Goal: Obtain resource: Obtain resource

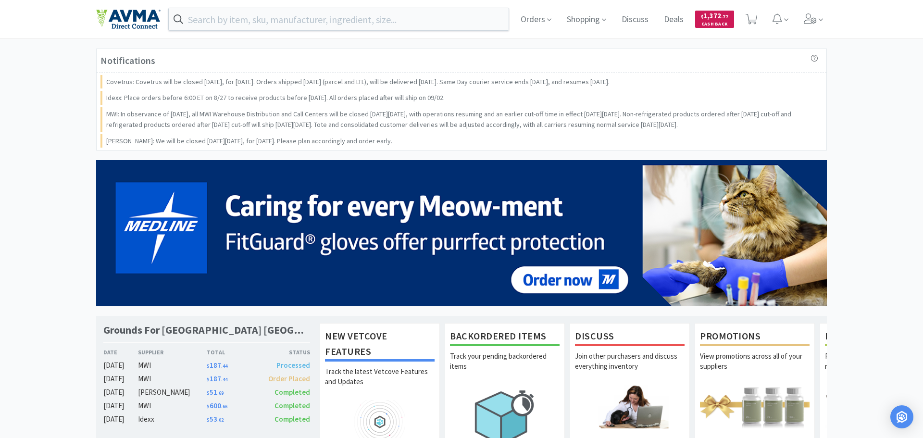
click at [719, 19] on span "$ 1,372 . 77" at bounding box center [714, 15] width 27 height 9
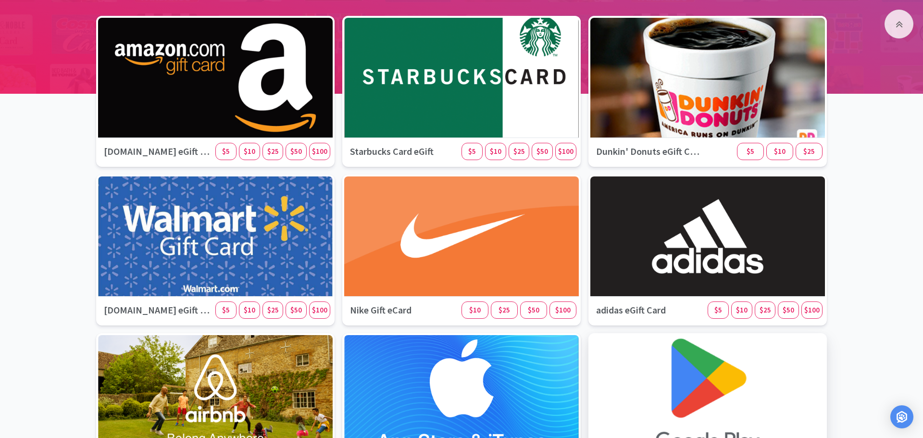
scroll to position [161, 0]
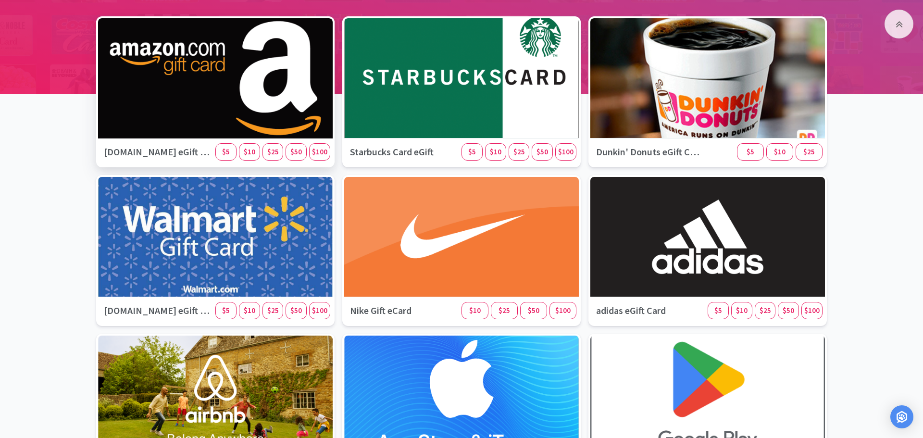
click at [322, 162] on div "[DOMAIN_NAME] eGift Card $5 $10 $25 $50 $100" at bounding box center [215, 151] width 235 height 27
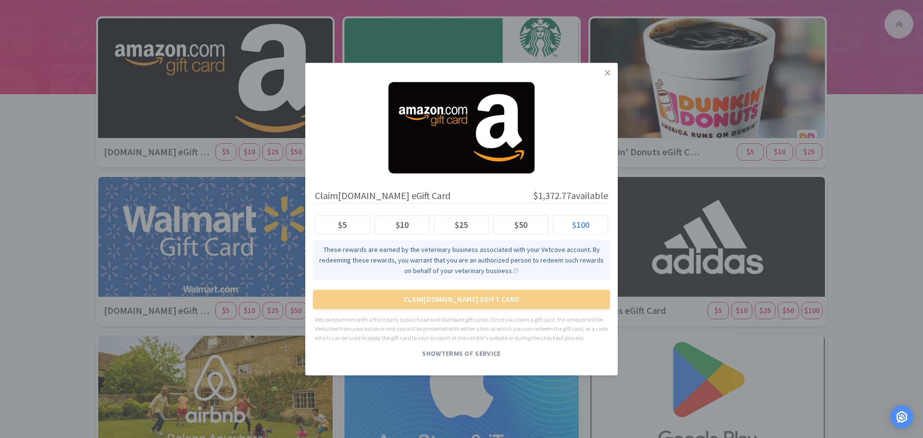
click at [586, 223] on span "$100" at bounding box center [580, 224] width 17 height 11
click at [560, 227] on input "$100" at bounding box center [560, 227] width 0 height 0
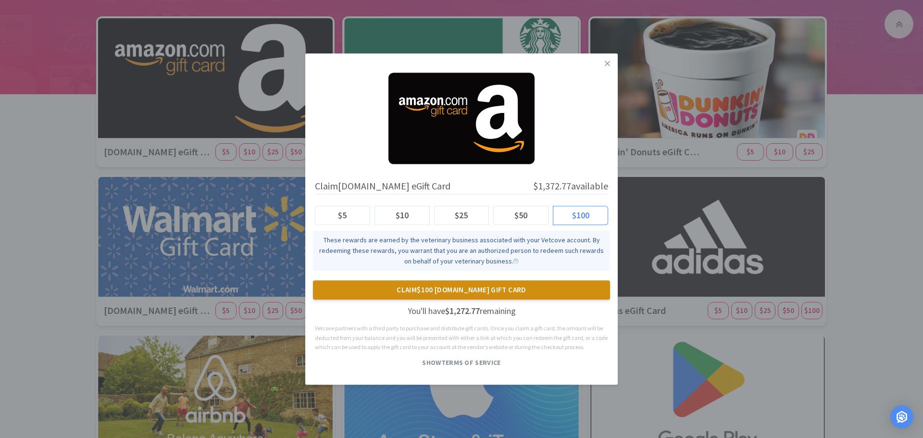
click at [498, 292] on button "Claim $100 [DOMAIN_NAME] Gift Card" at bounding box center [461, 289] width 297 height 19
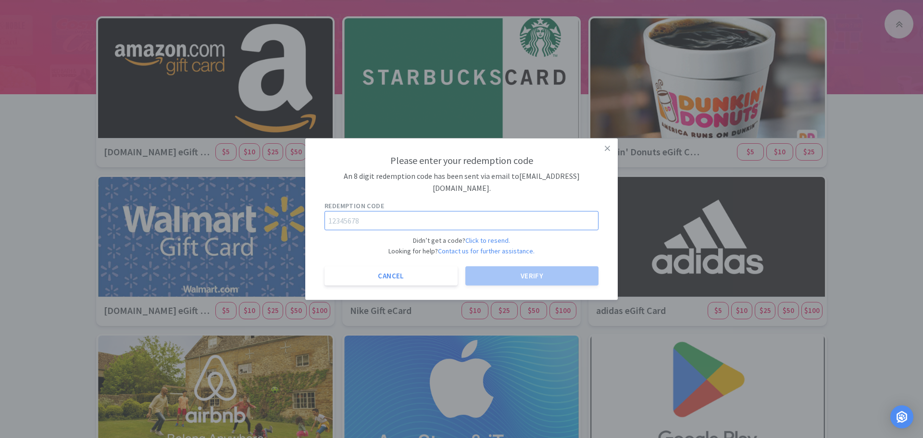
click at [417, 214] on input "text" at bounding box center [461, 220] width 274 height 19
paste input "88963993"
type input "88963993"
click at [560, 272] on button "Verify" at bounding box center [531, 275] width 133 height 19
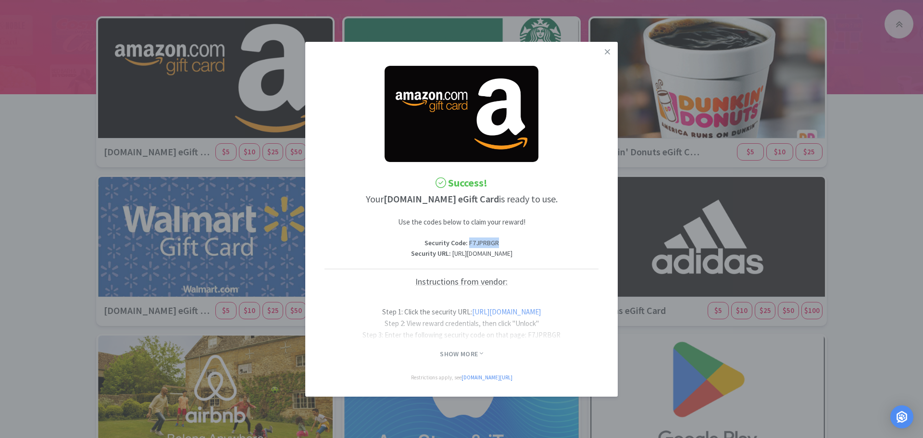
drag, startPoint x: 501, startPoint y: 238, endPoint x: 469, endPoint y: 237, distance: 32.2
click at [469, 237] on p "Security Code : F7JPRBGR" at bounding box center [461, 242] width 274 height 11
copy p "F7JPRBGR"
click at [516, 326] on div at bounding box center [461, 323] width 274 height 38
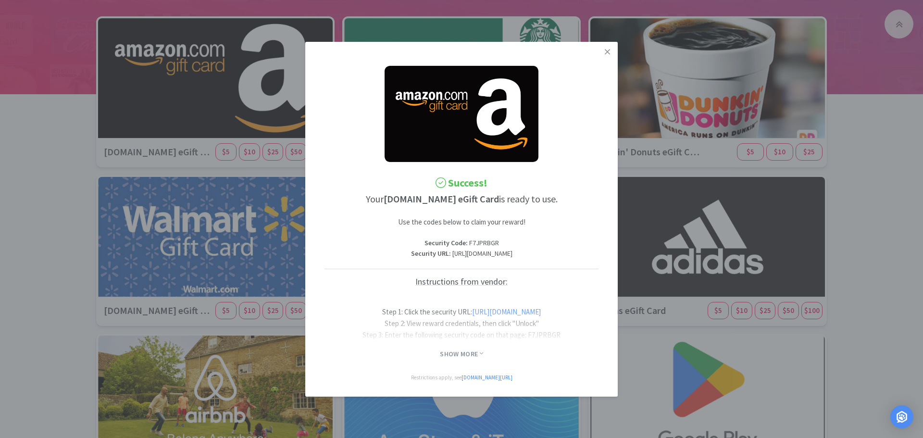
click at [474, 352] on div "Show More" at bounding box center [461, 351] width 274 height 16
click at [481, 358] on span at bounding box center [481, 353] width 3 height 9
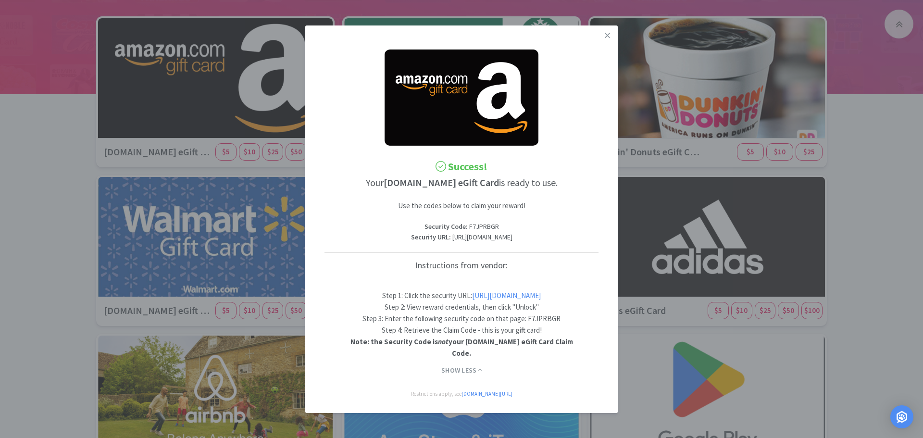
click at [499, 300] on link "[URL][DOMAIN_NAME]" at bounding box center [506, 295] width 69 height 9
click at [607, 34] on icon at bounding box center [607, 35] width 5 height 9
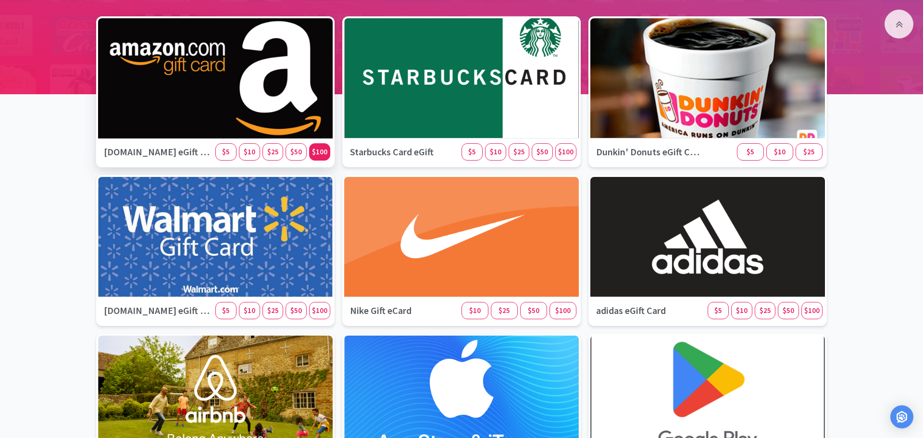
click at [318, 153] on span "$100" at bounding box center [319, 151] width 15 height 9
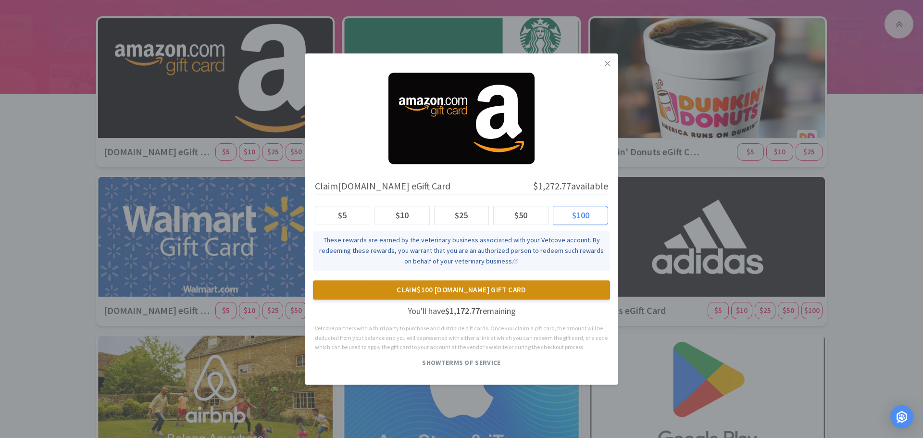
click at [528, 294] on button "Claim $100 [DOMAIN_NAME] Gift Card" at bounding box center [461, 289] width 297 height 19
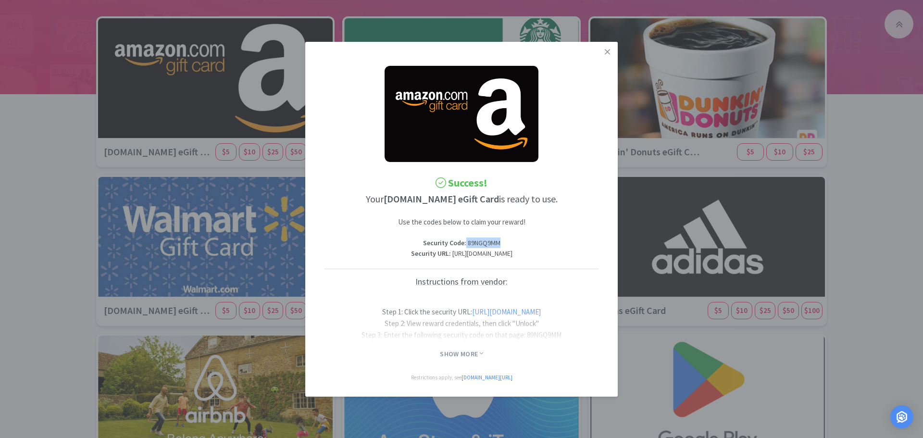
drag, startPoint x: 502, startPoint y: 240, endPoint x: 465, endPoint y: 237, distance: 36.6
click at [465, 237] on p "Security Code : 89NGQ9MM" at bounding box center [461, 242] width 274 height 11
copy p "89NGQ9MM"
click at [481, 355] on icon at bounding box center [481, 353] width 3 height 7
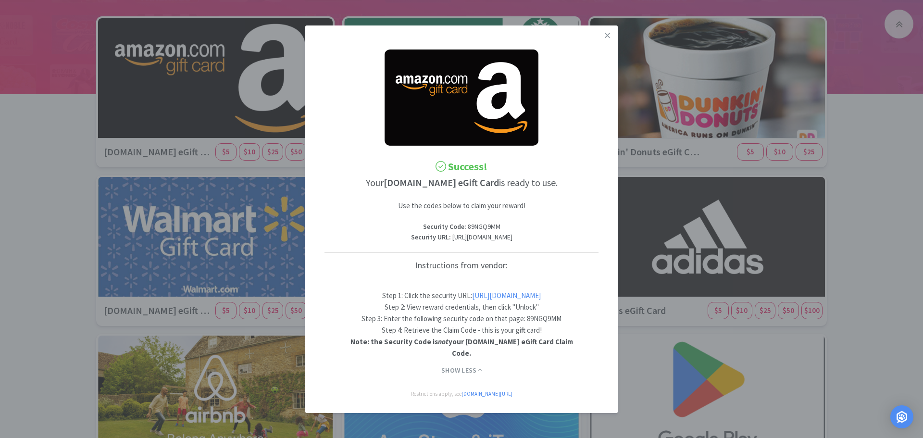
click at [512, 300] on link "[URL][DOMAIN_NAME]" at bounding box center [506, 295] width 69 height 9
click at [608, 35] on icon at bounding box center [607, 35] width 5 height 9
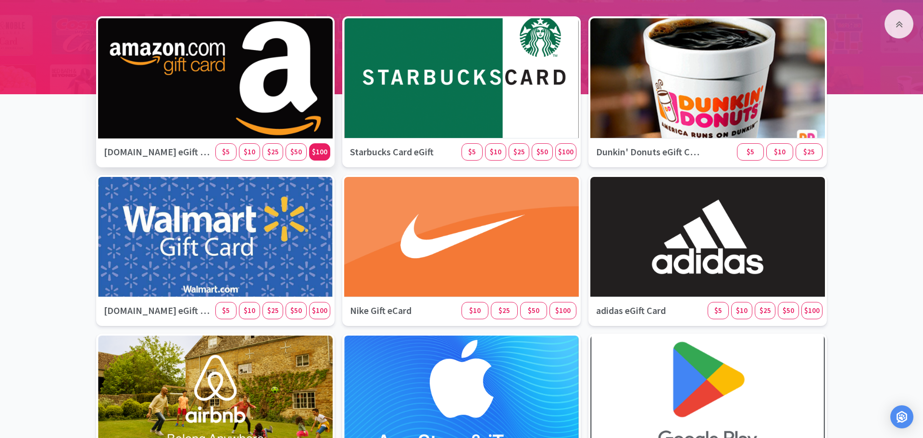
click at [317, 148] on span "$100" at bounding box center [319, 151] width 15 height 9
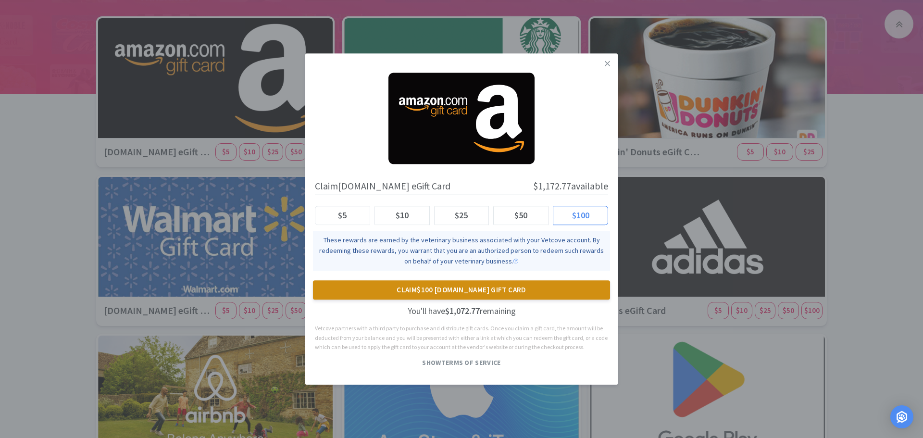
click at [555, 283] on button "Claim $100 [DOMAIN_NAME] Gift Card" at bounding box center [461, 289] width 297 height 19
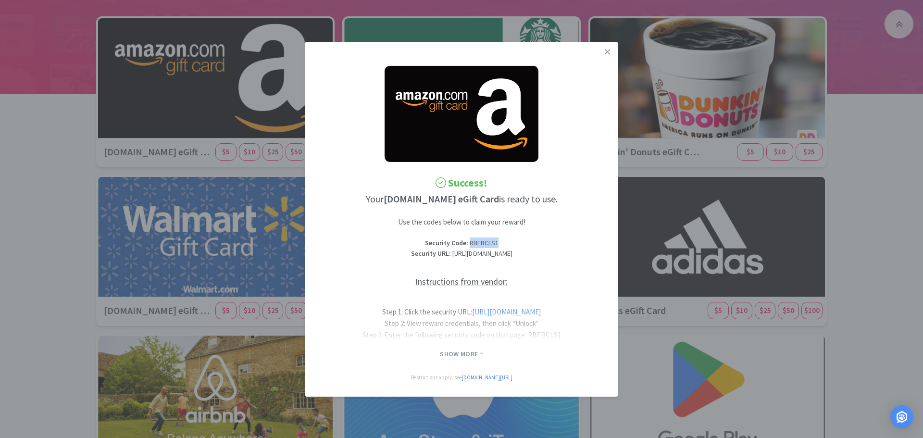
drag, startPoint x: 498, startPoint y: 235, endPoint x: 469, endPoint y: 237, distance: 29.8
click at [469, 237] on p "Security Code : RBFBCLS1" at bounding box center [461, 242] width 274 height 11
copy p "RBFBCLS1"
click at [481, 354] on span "Show More" at bounding box center [461, 353] width 43 height 11
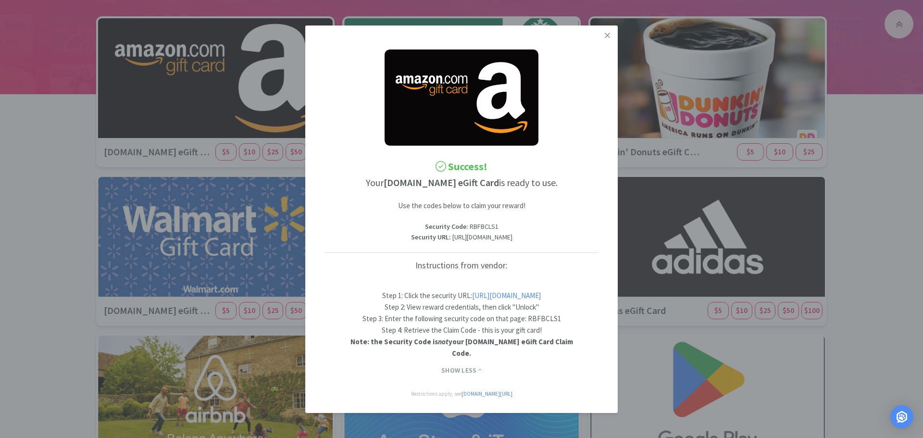
click at [472, 300] on link "[URL][DOMAIN_NAME]" at bounding box center [506, 295] width 69 height 9
click at [607, 31] on icon at bounding box center [607, 35] width 5 height 9
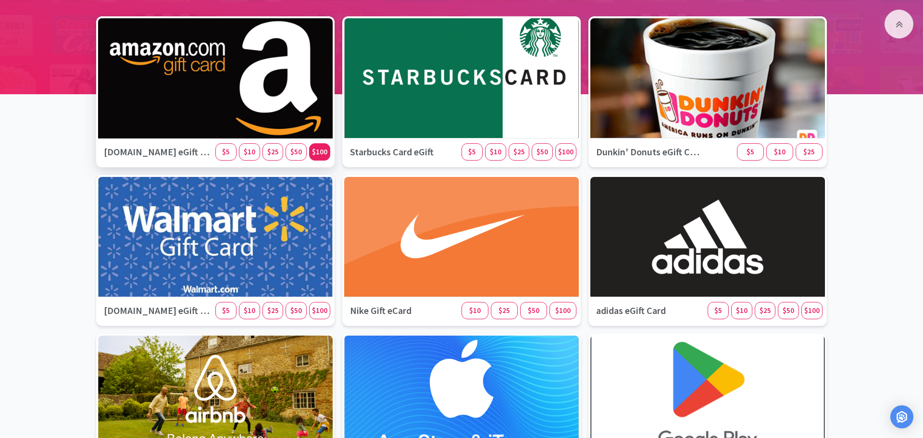
click at [323, 155] on span "$100" at bounding box center [319, 151] width 15 height 9
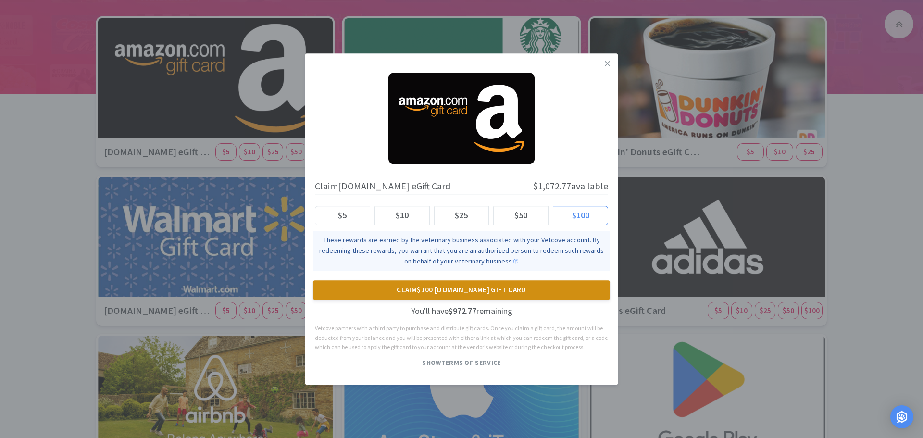
click at [527, 286] on button "Claim $100 [DOMAIN_NAME] Gift Card" at bounding box center [461, 289] width 297 height 19
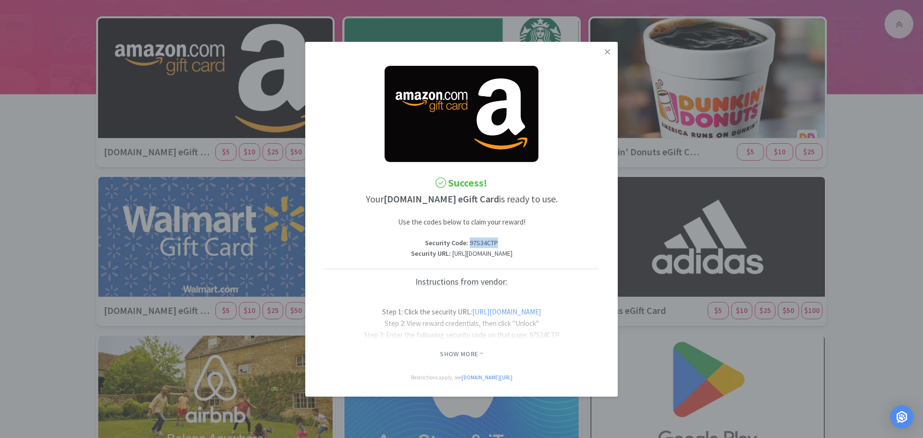
drag, startPoint x: 498, startPoint y: 237, endPoint x: 469, endPoint y: 238, distance: 28.9
click at [469, 238] on p "Security Code : 97S34CTP" at bounding box center [461, 242] width 274 height 11
copy p "97S34CTP"
click at [480, 354] on icon at bounding box center [480, 353] width 3 height 2
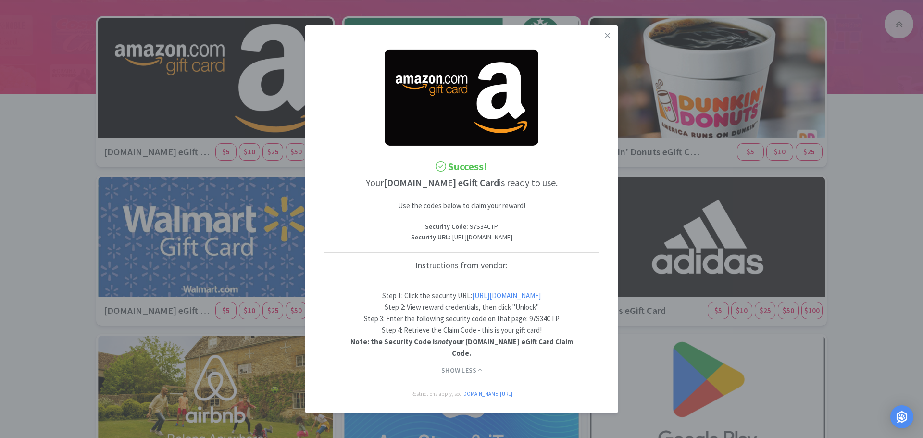
click at [485, 300] on link "[URL][DOMAIN_NAME]" at bounding box center [506, 295] width 69 height 9
click at [608, 36] on link at bounding box center [607, 35] width 17 height 21
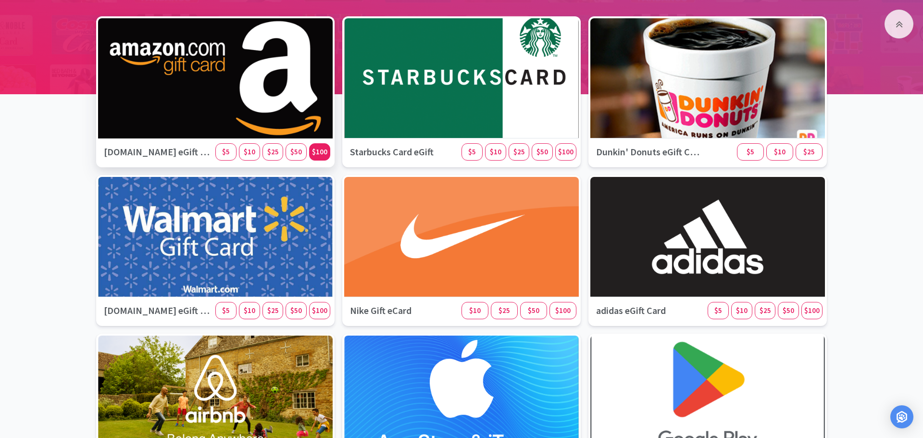
click at [321, 149] on span "$100" at bounding box center [319, 151] width 15 height 9
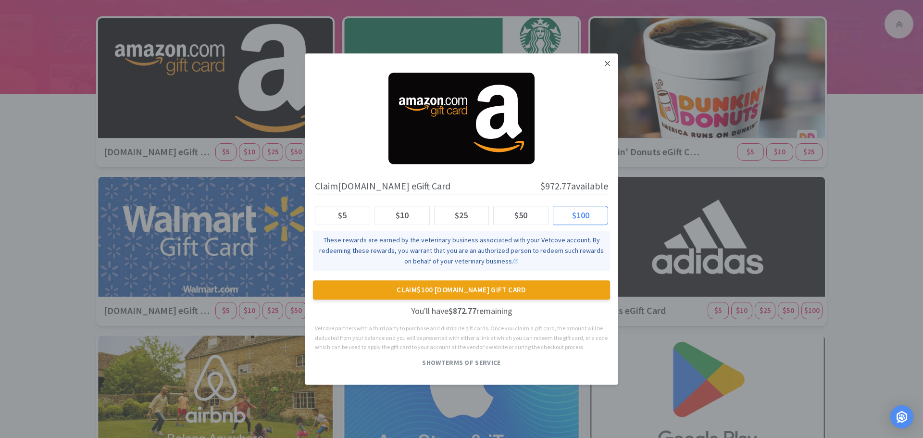
click at [602, 65] on link at bounding box center [607, 63] width 17 height 21
